Goal: Register for event/course

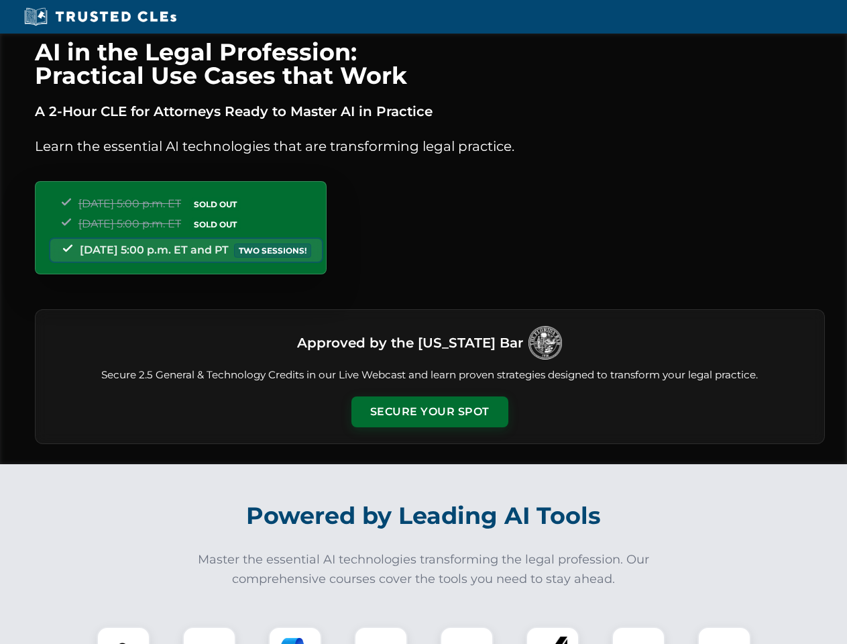
click at [429, 412] on button "Secure Your Spot" at bounding box center [429, 411] width 157 height 31
click at [123, 635] on img at bounding box center [123, 653] width 39 height 39
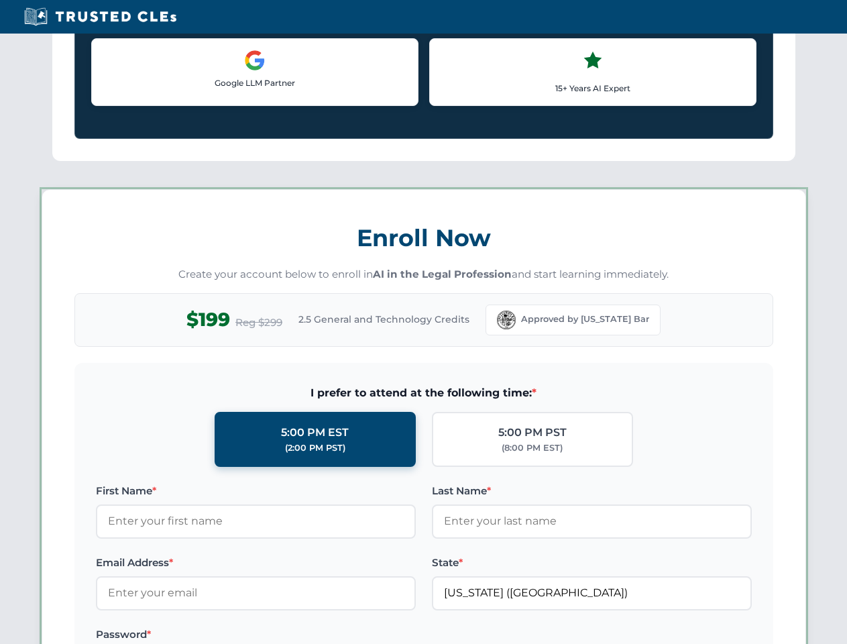
click at [295, 635] on label "Password *" at bounding box center [256, 634] width 320 height 16
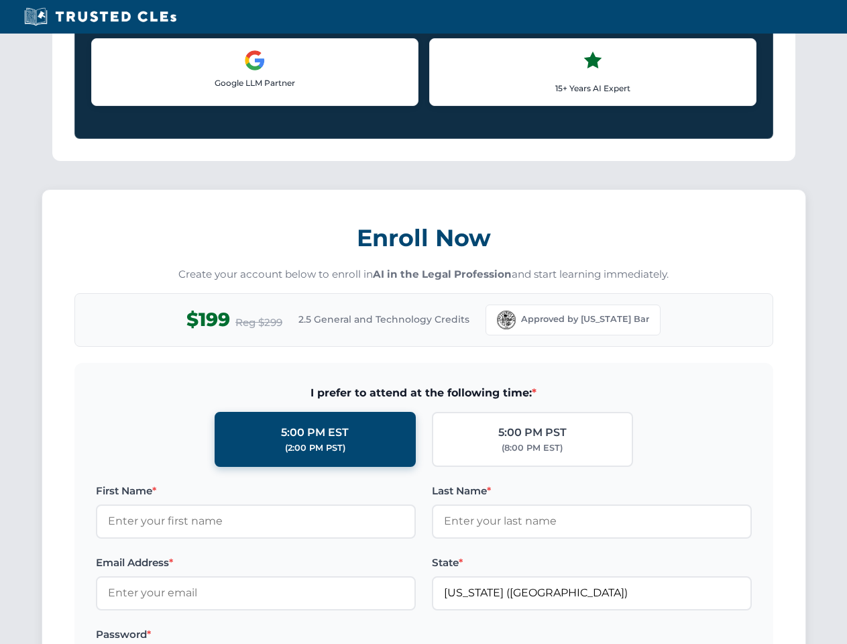
scroll to position [1317, 0]
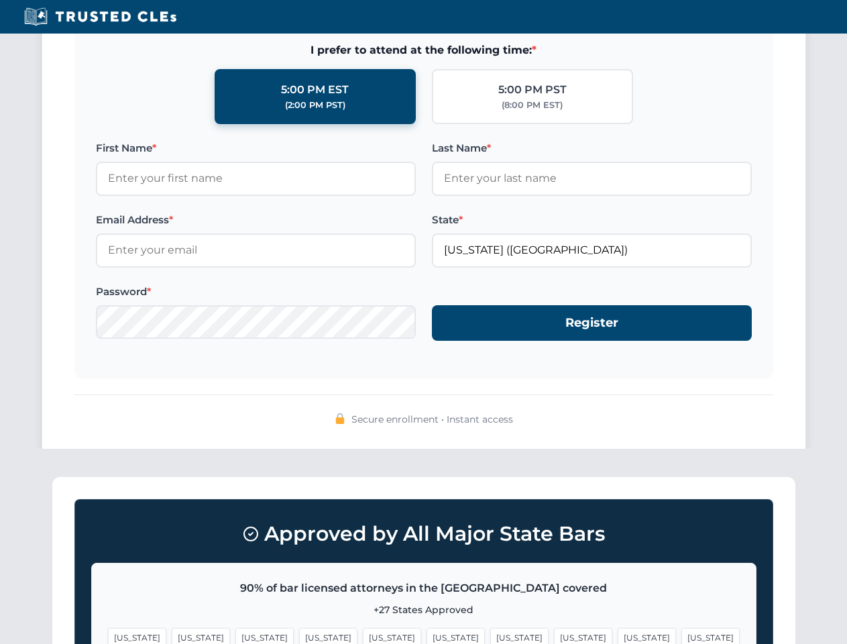
click at [618, 635] on span "[US_STATE]" at bounding box center [647, 637] width 58 height 19
